Goal: Task Accomplishment & Management: Use online tool/utility

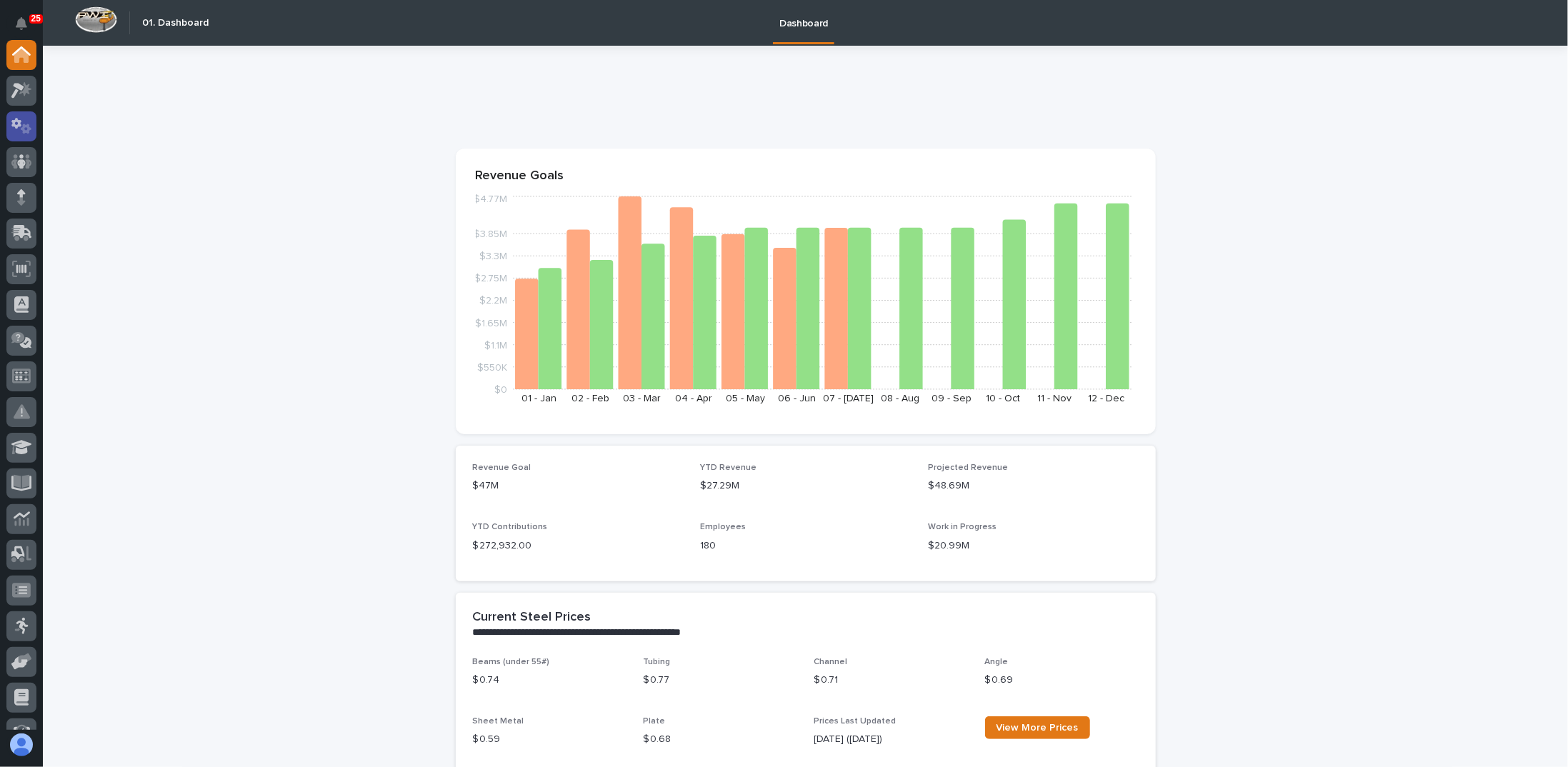
click at [33, 127] on div at bounding box center [21, 126] width 30 height 30
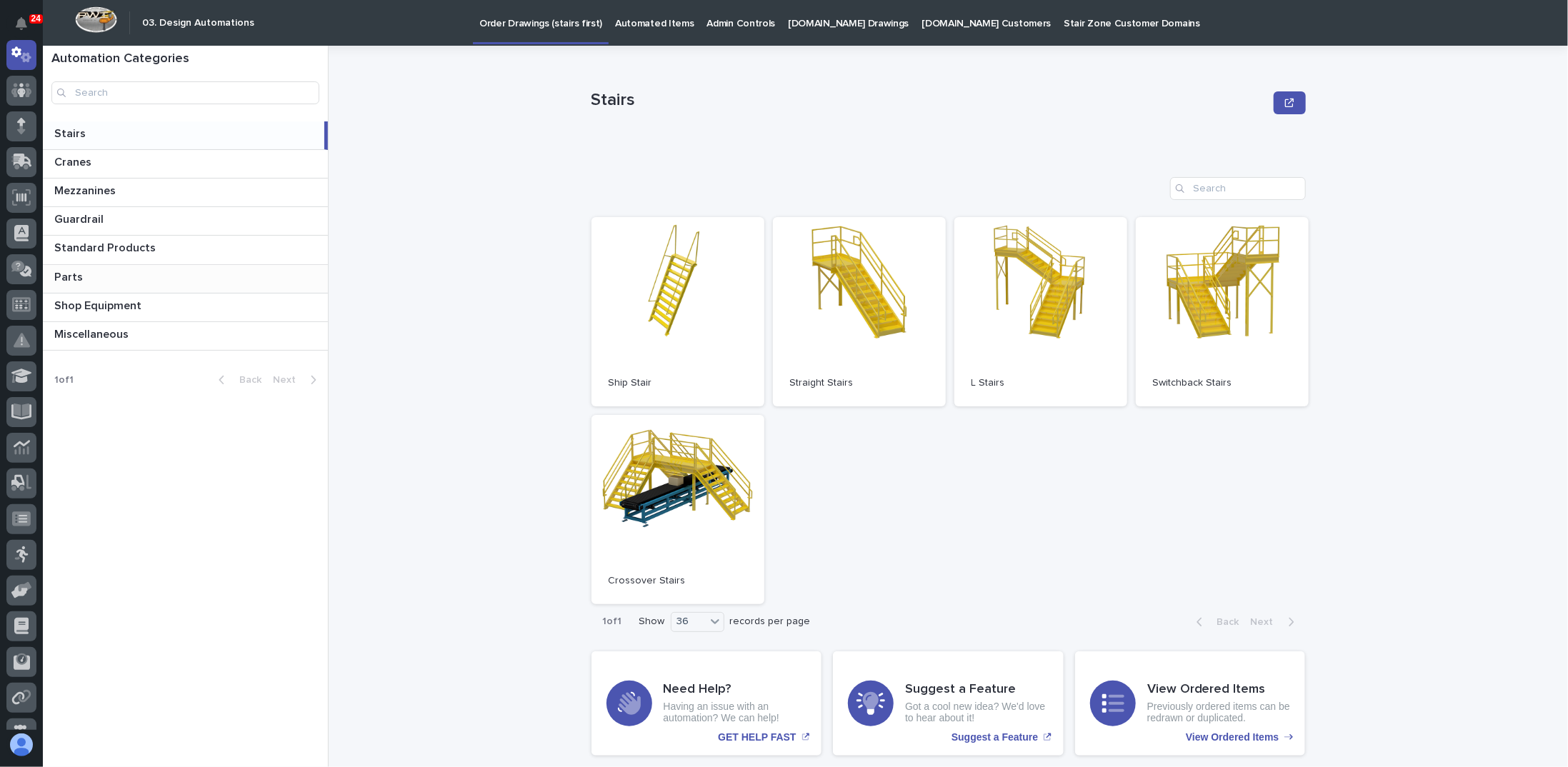
click at [108, 271] on p at bounding box center [188, 278] width 268 height 14
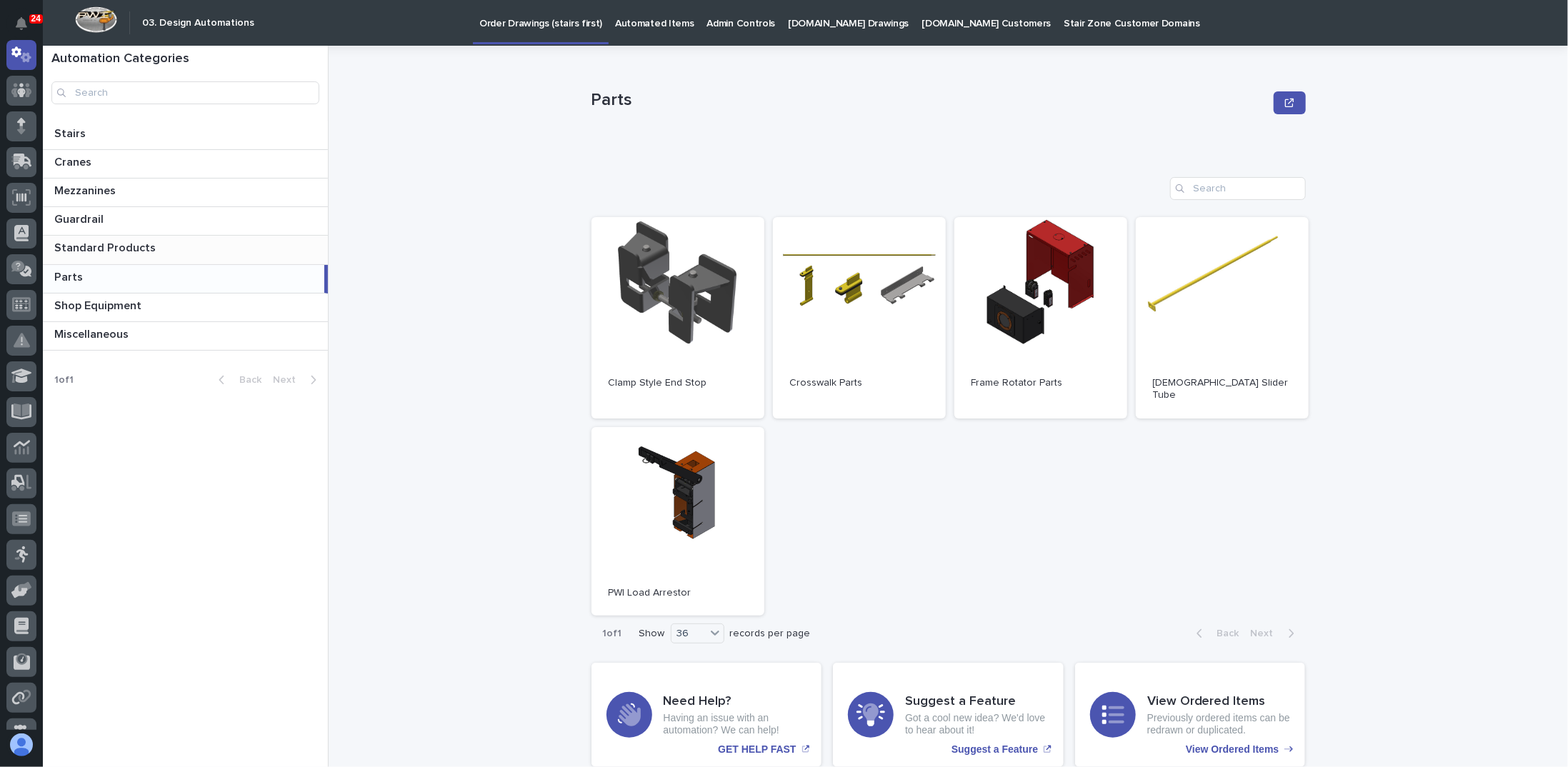
click at [111, 239] on p "Standard Products" at bounding box center [106, 246] width 104 height 16
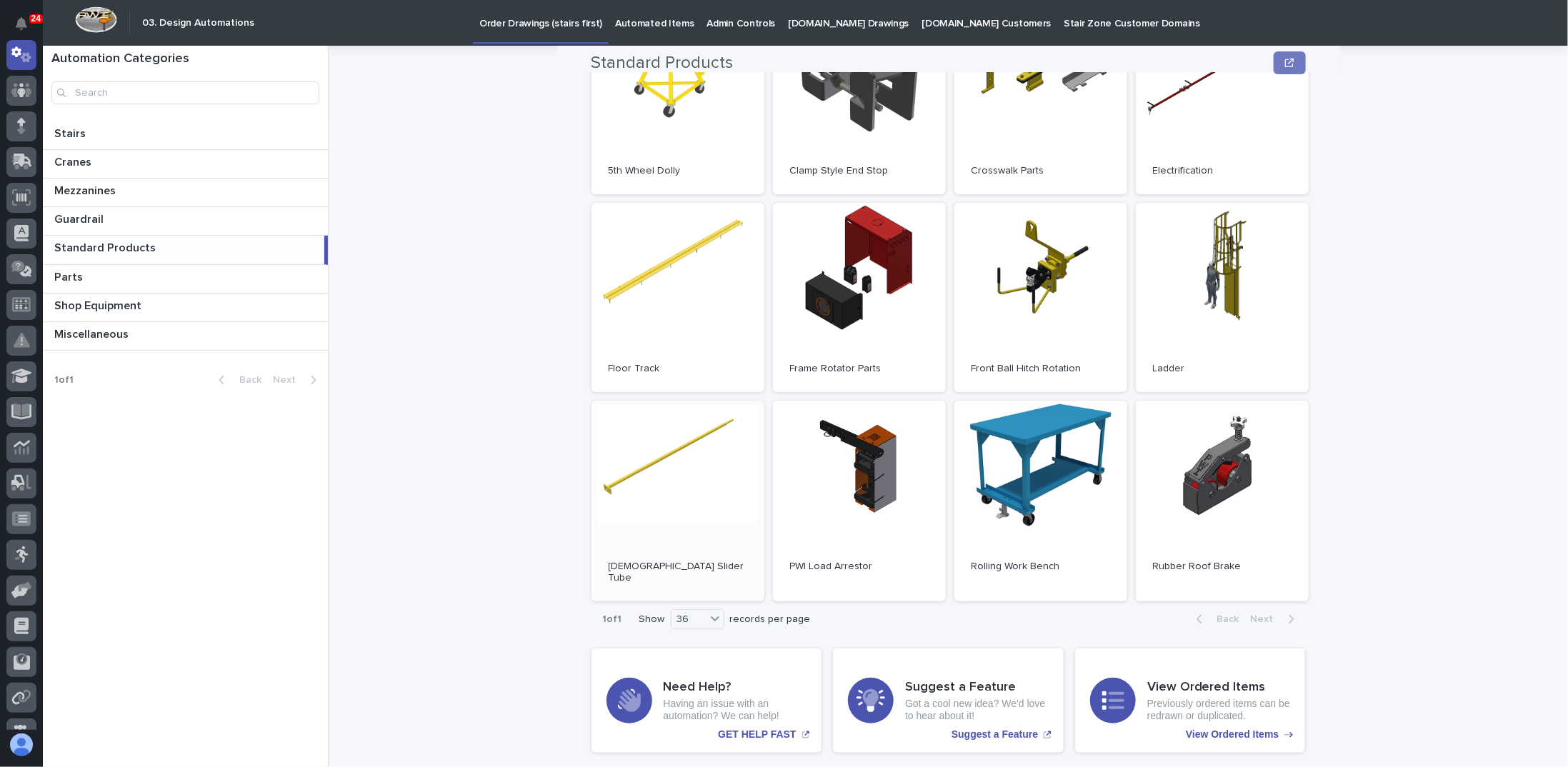
scroll to position [214, 0]
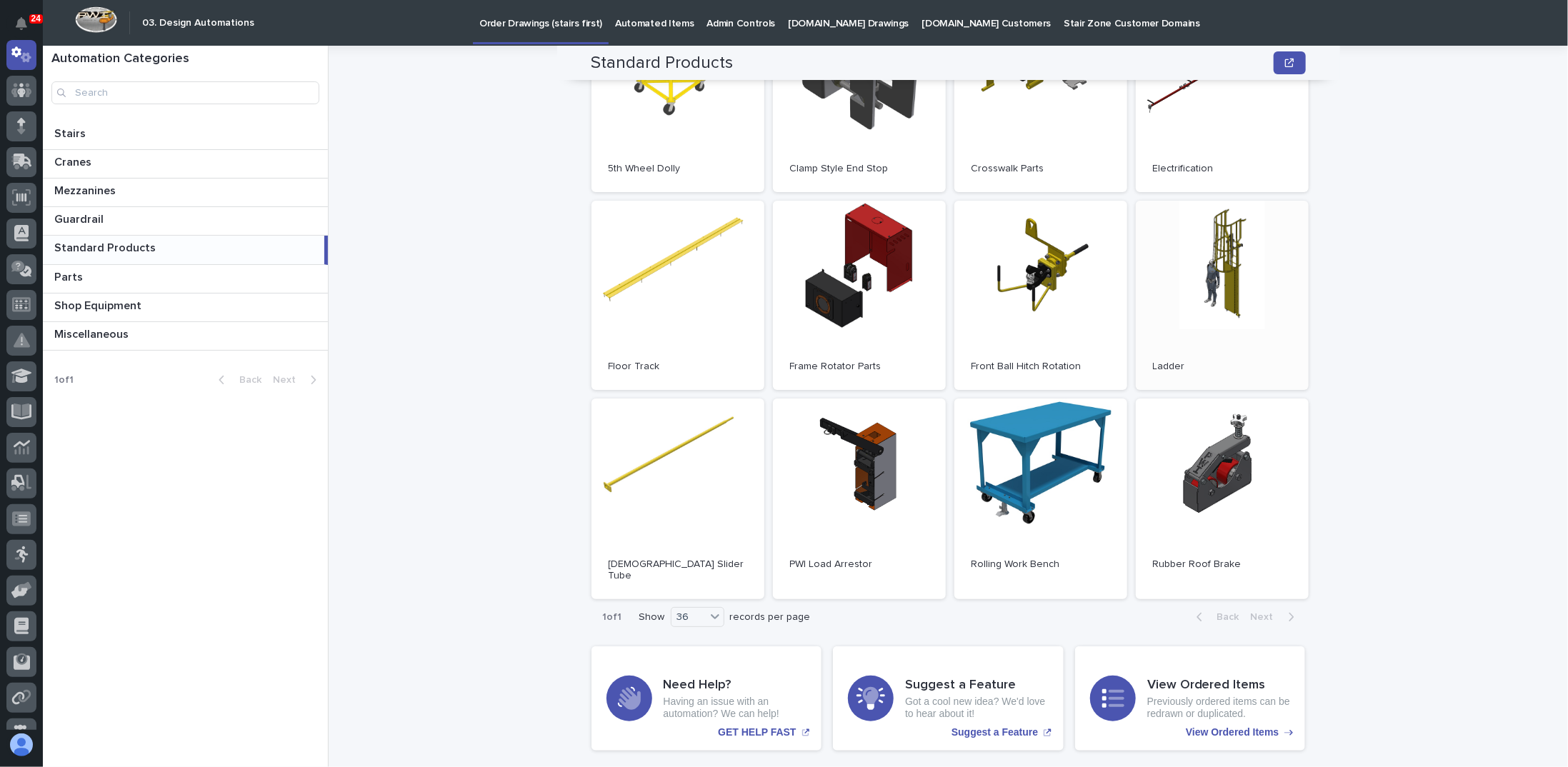
click at [1195, 269] on link "Open" at bounding box center [1222, 295] width 173 height 189
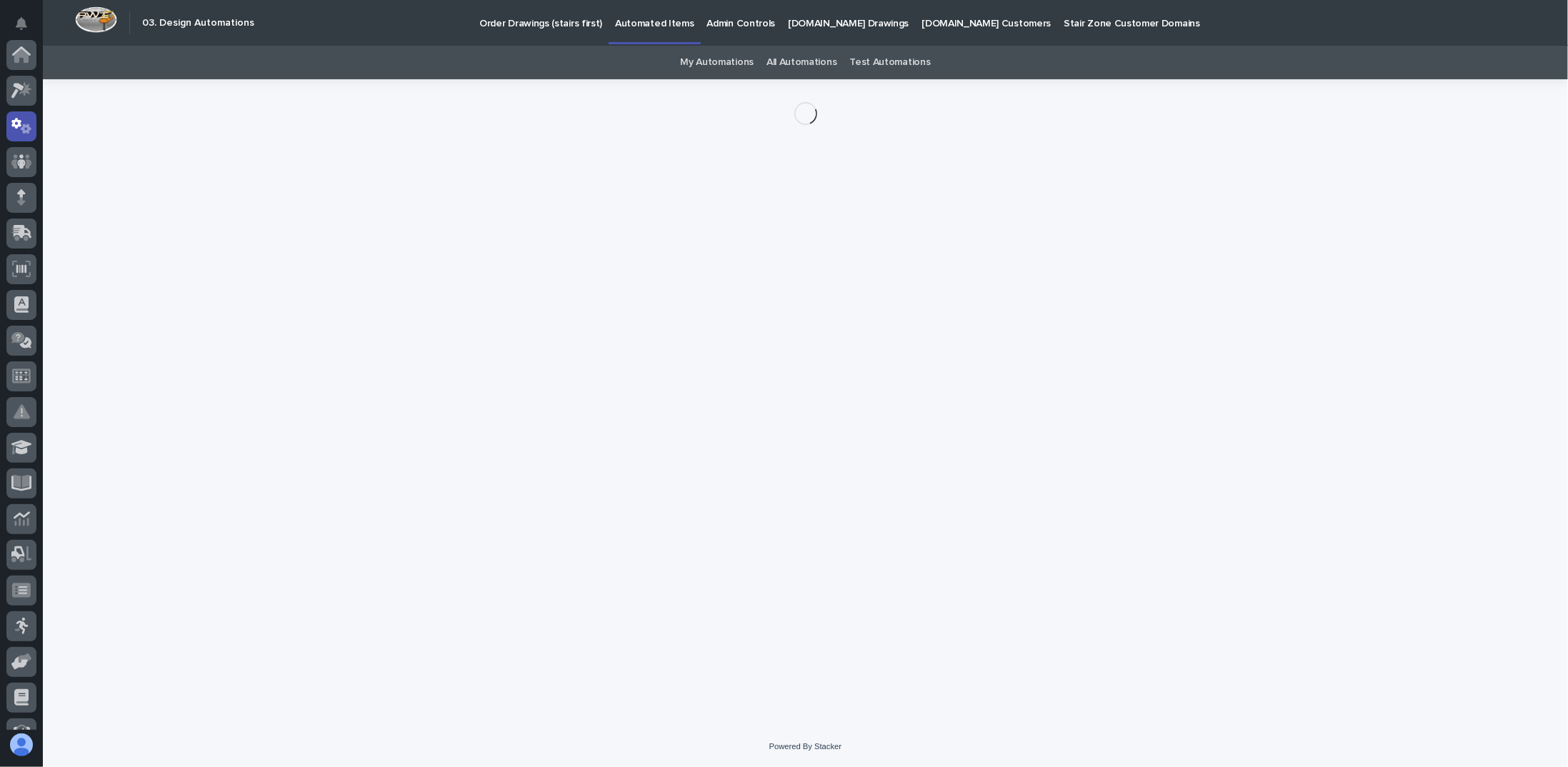
scroll to position [71, 0]
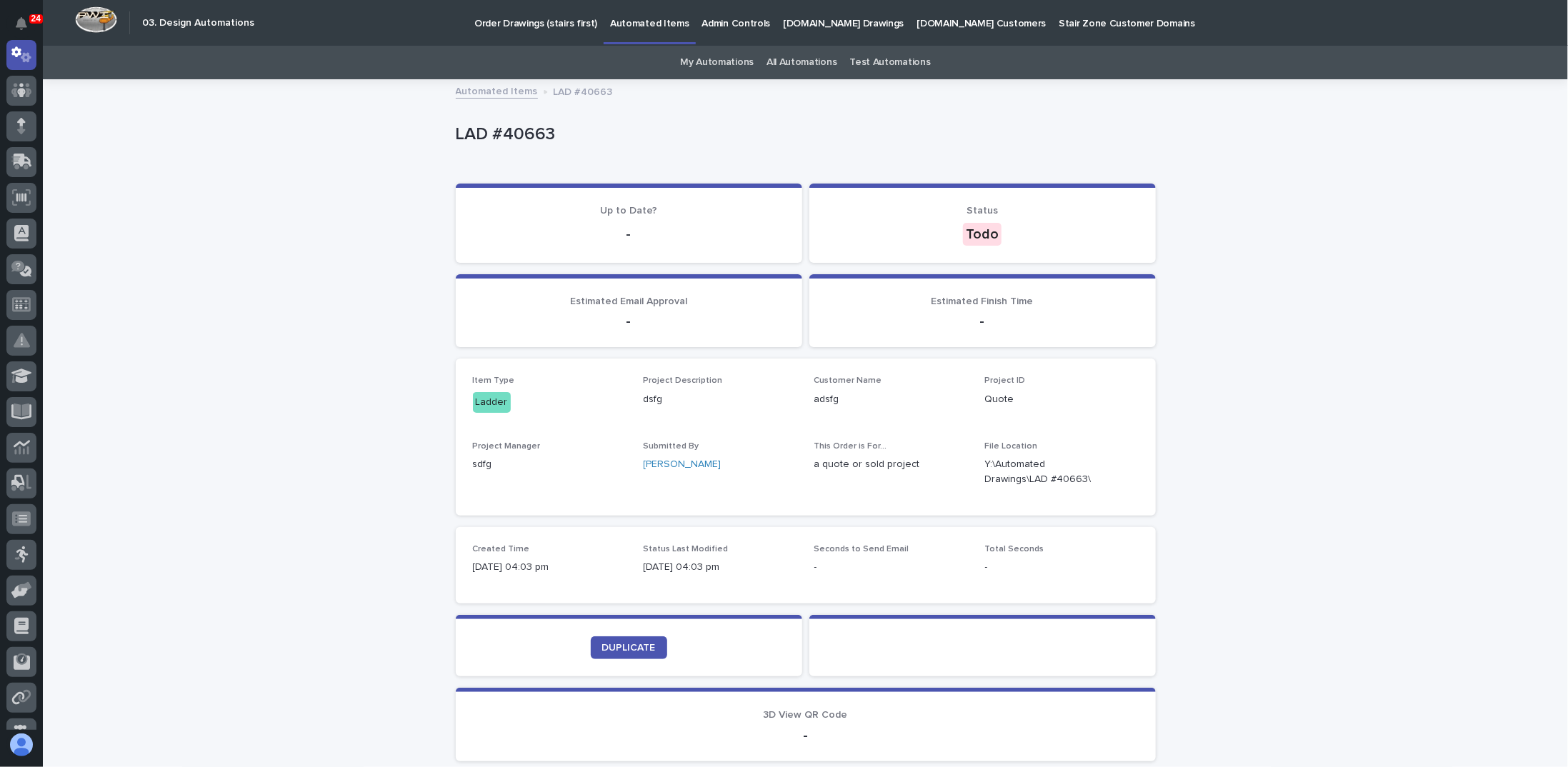
click at [357, 381] on div "Loading... Saving… Loading... Saving… LAD #40663 LAD #40663 Sorry, there was an…" at bounding box center [806, 462] width 1525 height 764
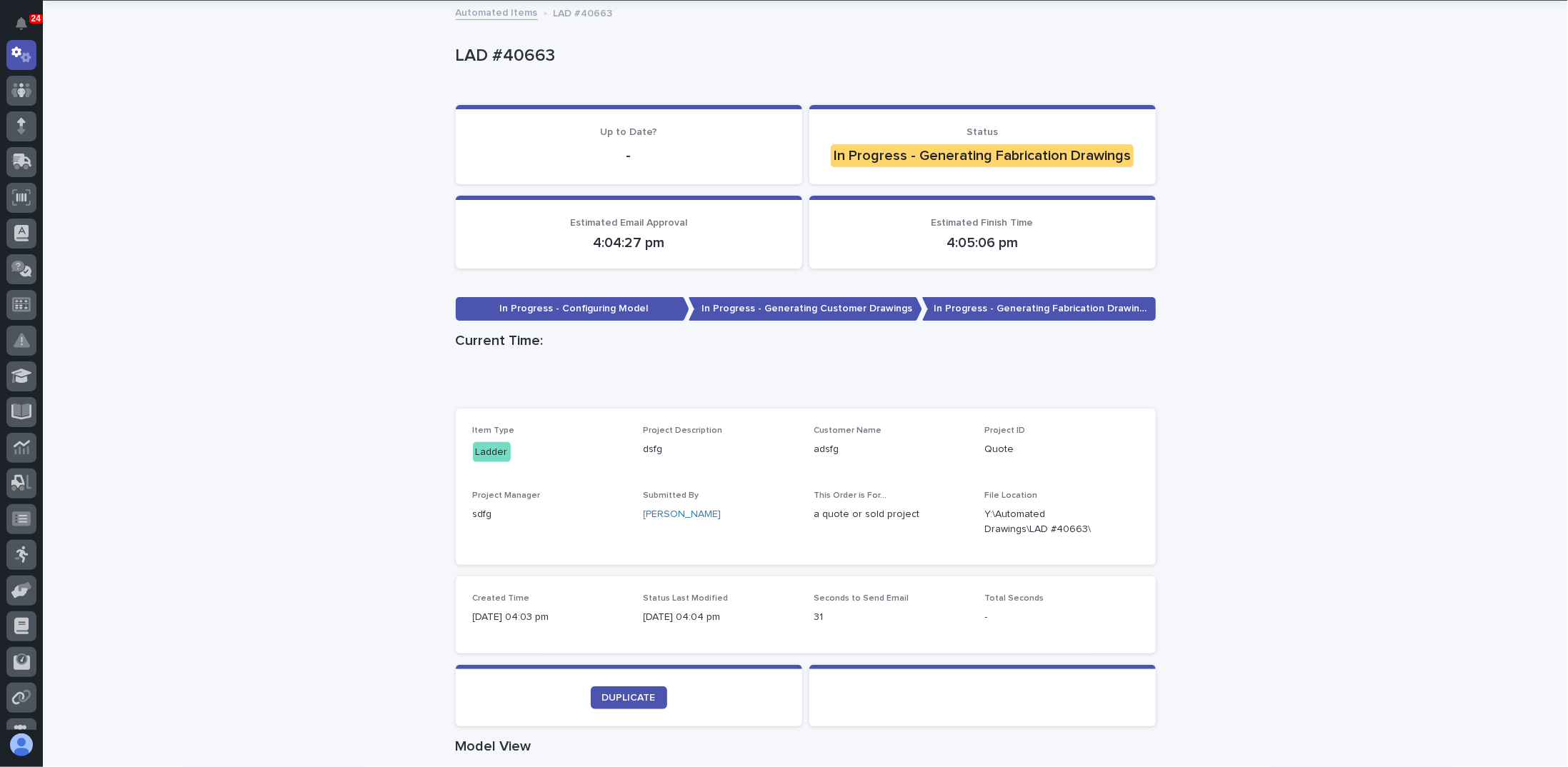
scroll to position [108, 0]
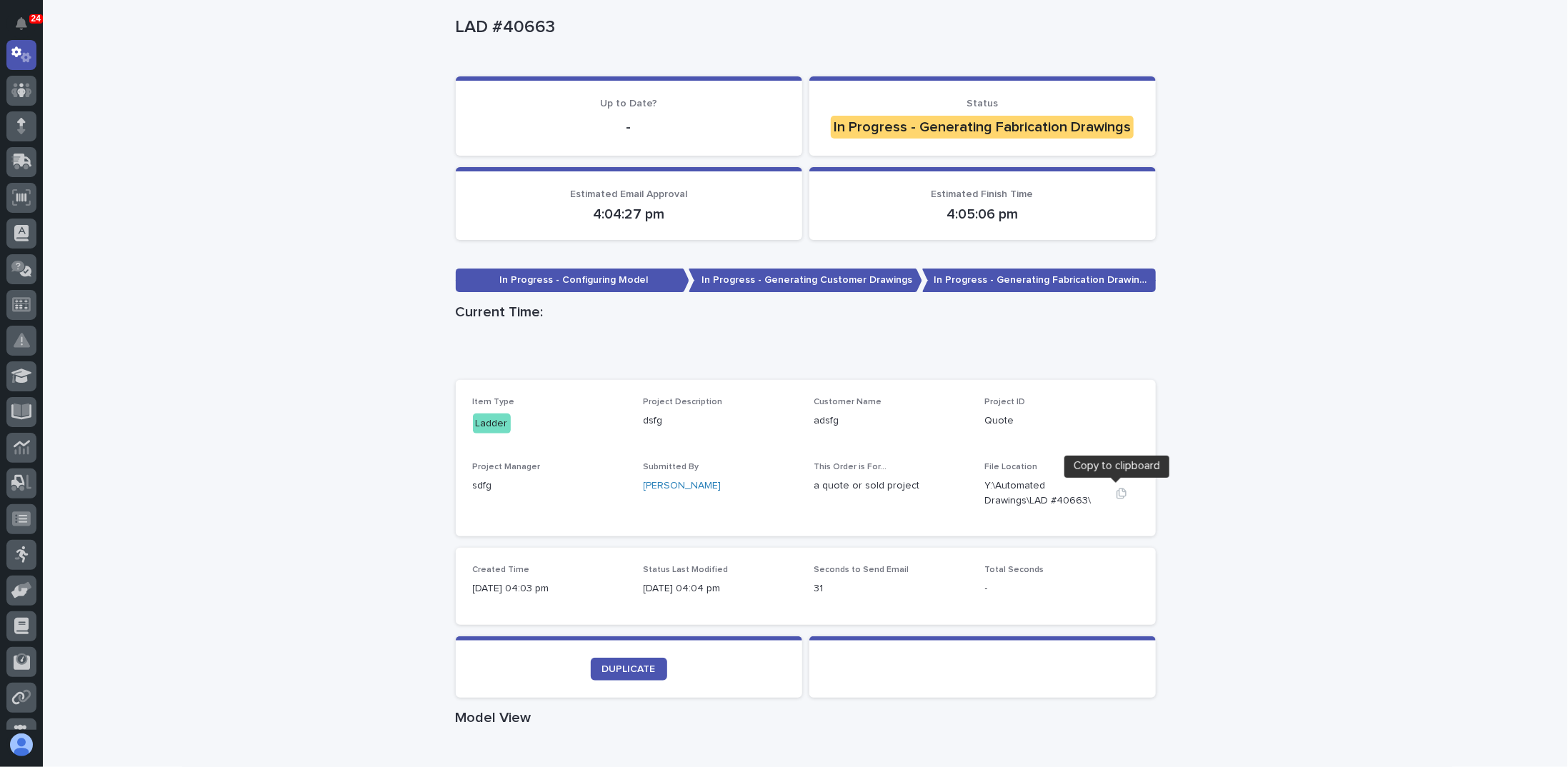
click at [1119, 491] on icon "button" at bounding box center [1121, 493] width 10 height 10
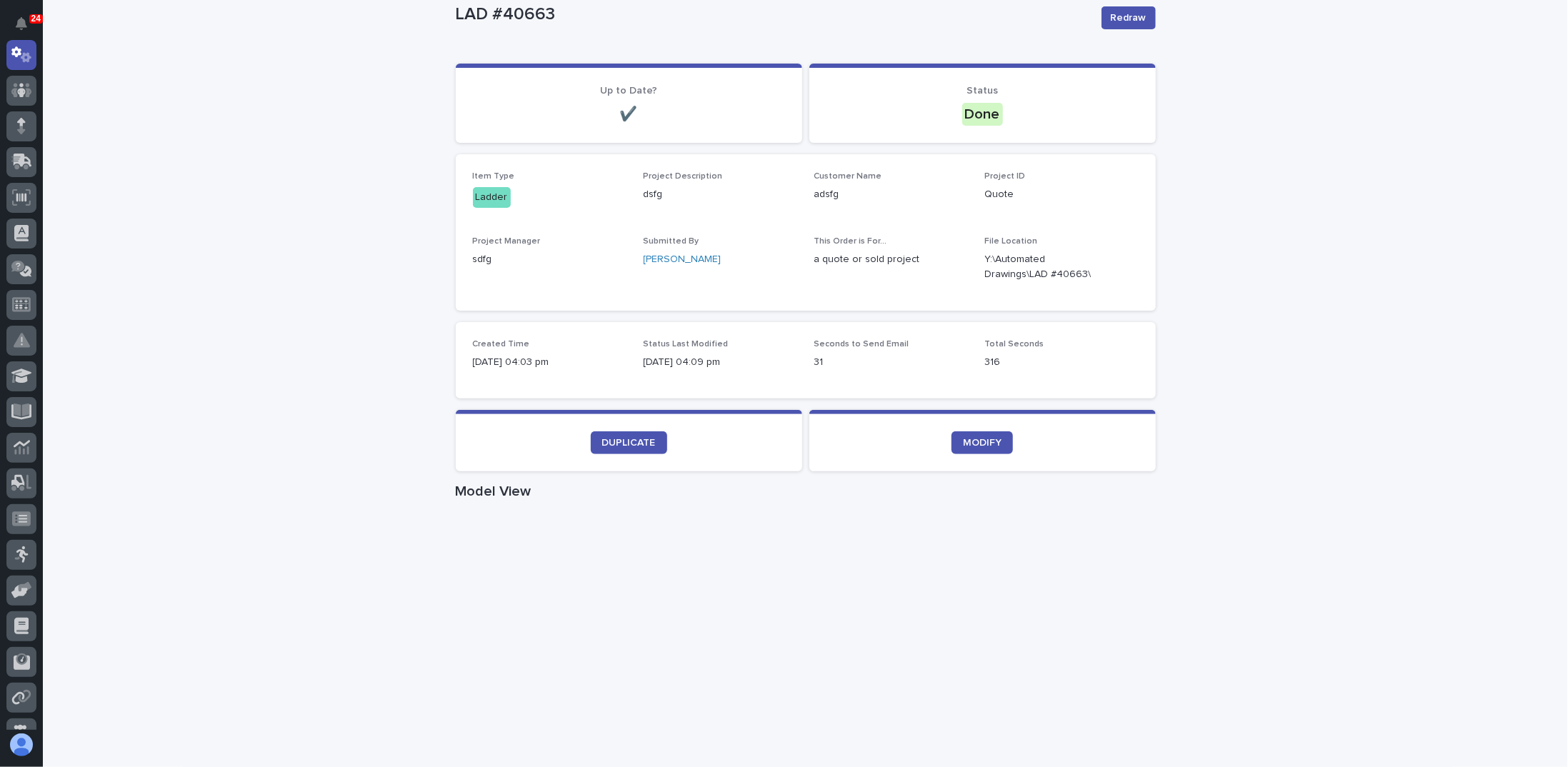
scroll to position [119, 0]
click at [604, 448] on span "DUPLICATE" at bounding box center [629, 444] width 53 height 10
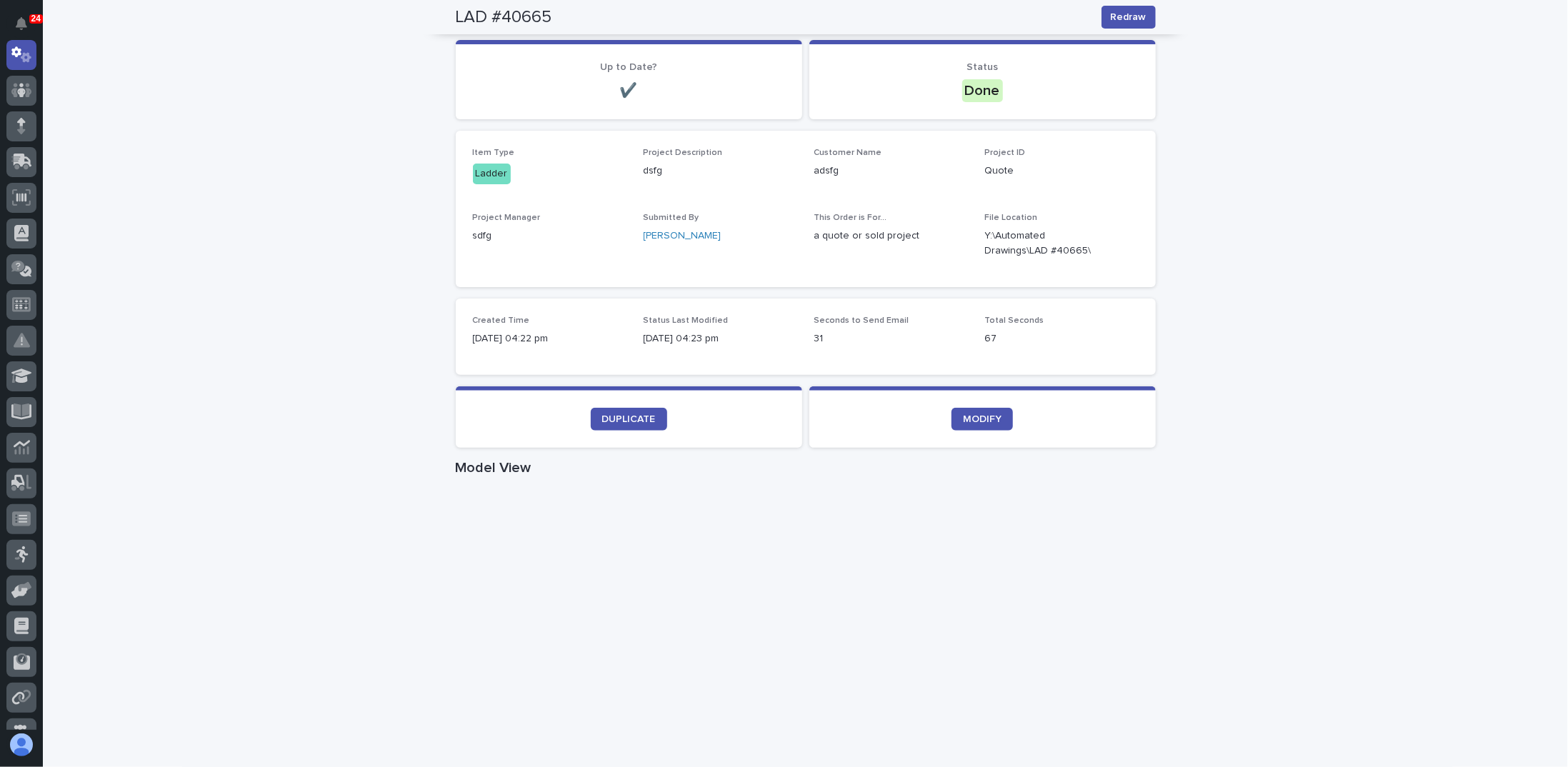
scroll to position [143, 0]
click at [1116, 243] on icon "button" at bounding box center [1120, 244] width 11 height 11
drag, startPoint x: 1299, startPoint y: 233, endPoint x: 1277, endPoint y: 257, distance: 32.6
click at [1299, 233] on div "Loading... Saving… Loading... Saving… LAD #40665 Redraw LAD #40665 Redraw Sorry…" at bounding box center [806, 684] width 1525 height 1494
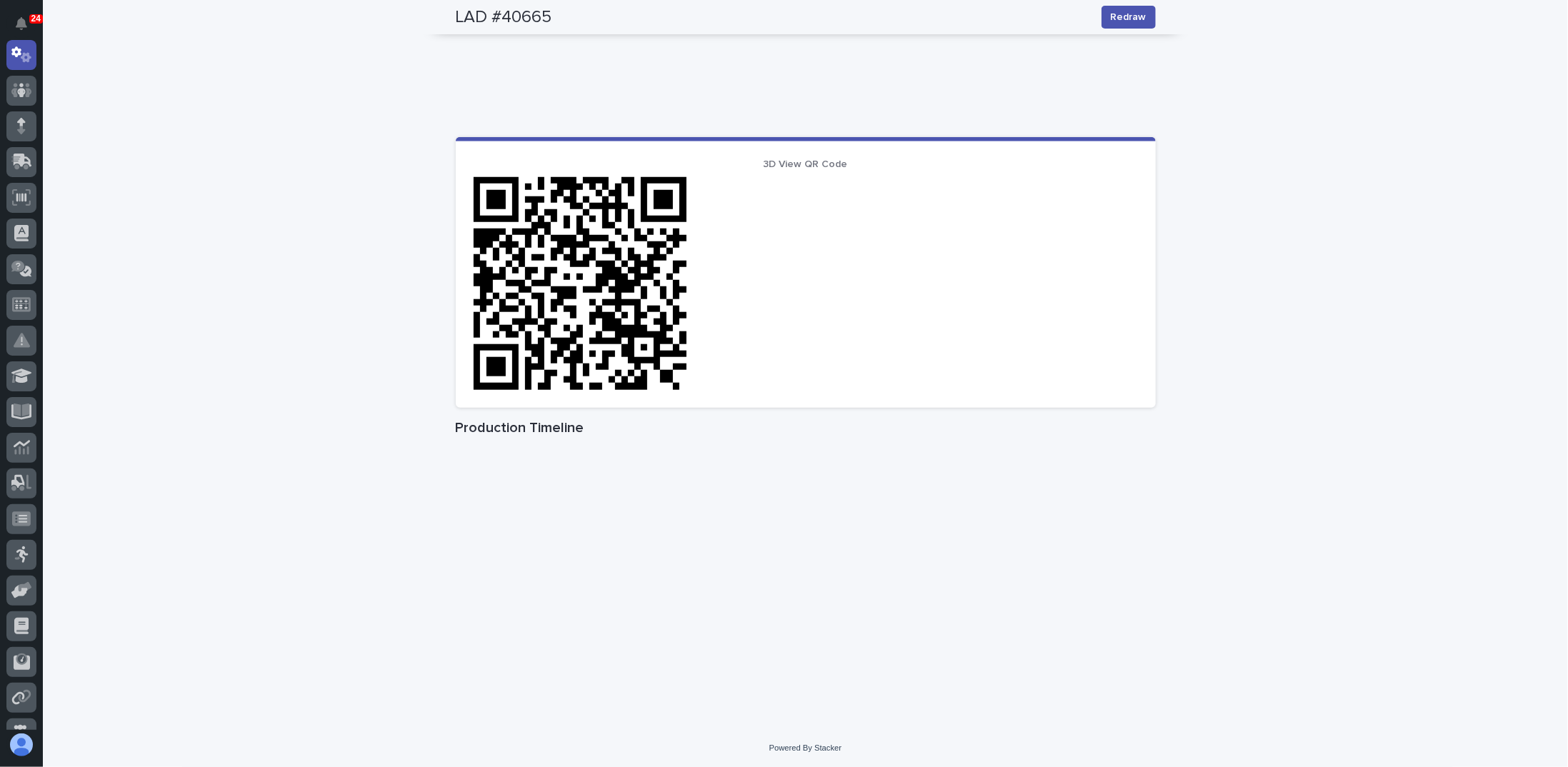
scroll to position [0, 0]
